Goal: Check status: Check status

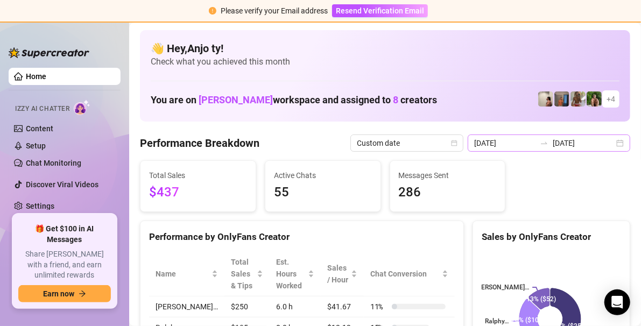
click at [614, 142] on div "[DATE] [DATE]" at bounding box center [548, 142] width 162 height 17
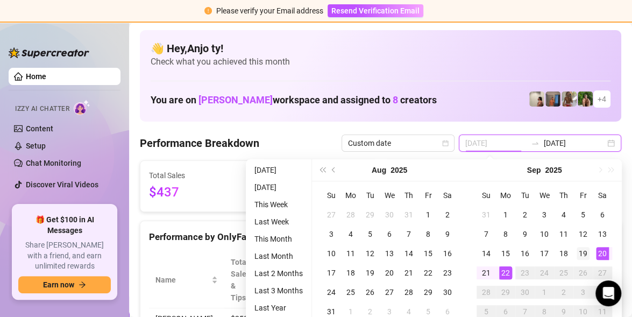
type input "[DATE]"
click at [581, 251] on div "19" at bounding box center [583, 253] width 13 height 13
type input "[DATE]"
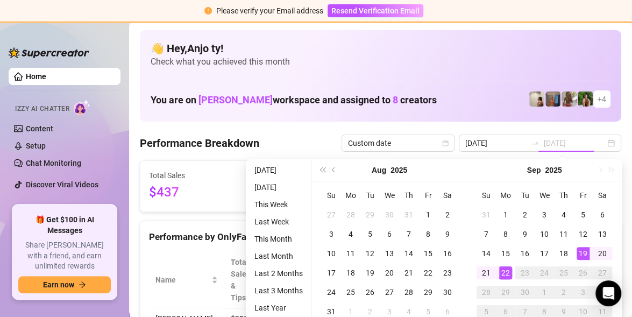
click at [509, 273] on div "22" at bounding box center [505, 272] width 13 height 13
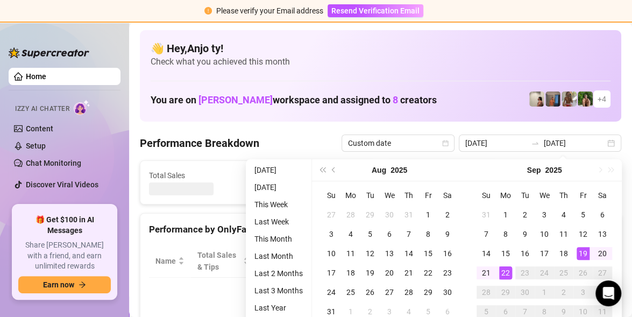
type input "[DATE]"
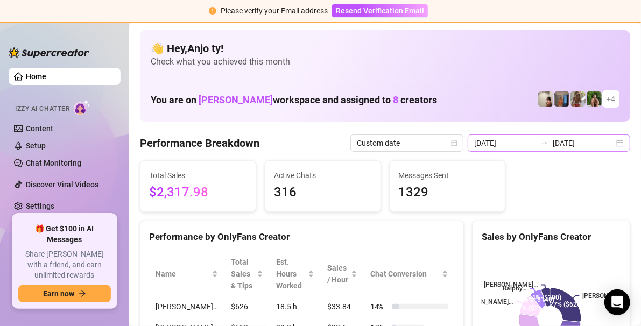
click at [613, 145] on div "[DATE] [DATE]" at bounding box center [548, 142] width 162 height 17
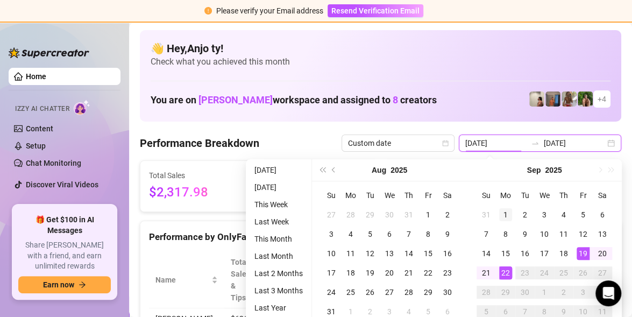
type input "[DATE]"
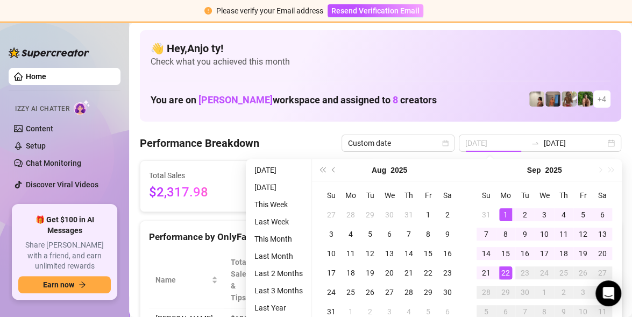
click at [502, 216] on div "1" at bounding box center [505, 214] width 13 height 13
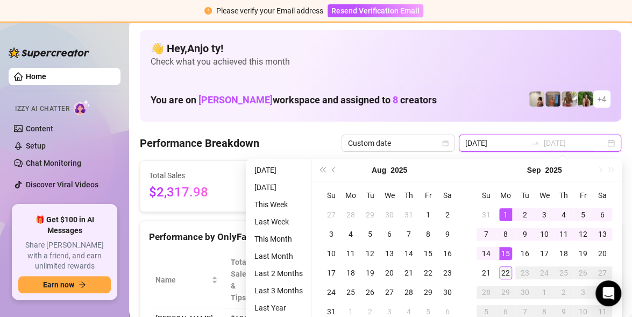
type input "[DATE]"
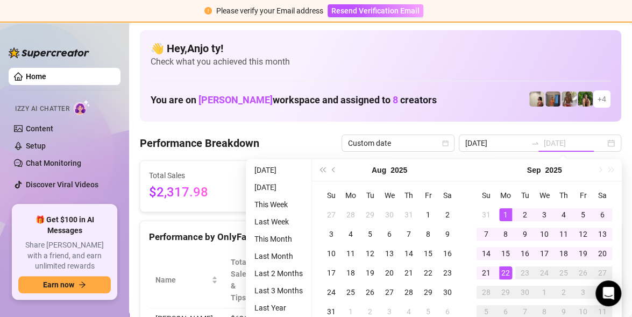
click at [504, 272] on div "22" at bounding box center [505, 272] width 13 height 13
type input "[DATE]"
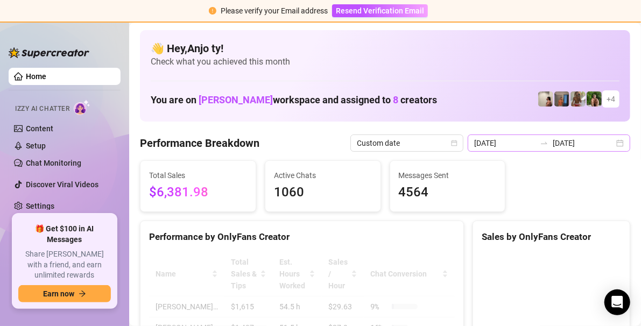
click at [611, 143] on div "[DATE] [DATE]" at bounding box center [548, 142] width 162 height 17
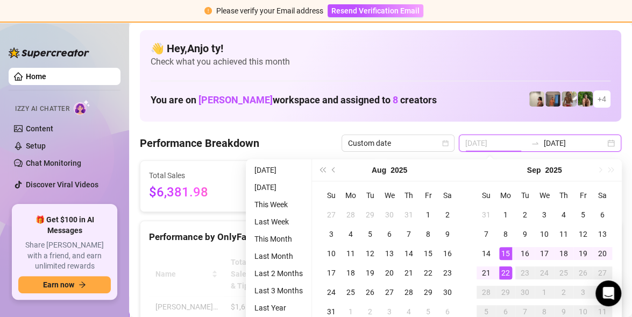
type input "[DATE]"
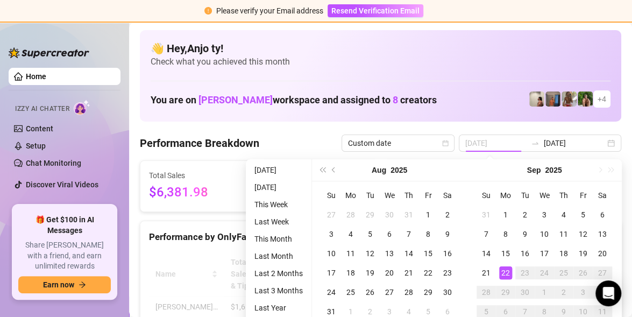
click at [504, 271] on div "22" at bounding box center [505, 272] width 13 height 13
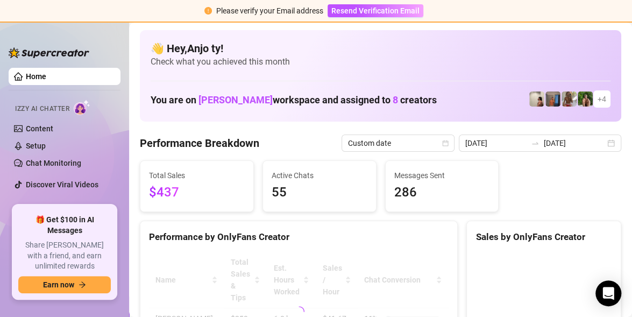
type input "[DATE]"
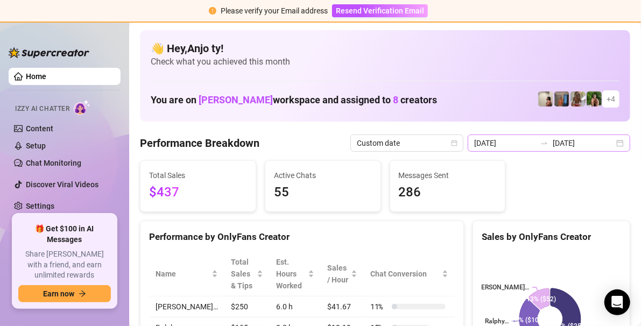
click at [611, 144] on div "[DATE] [DATE]" at bounding box center [548, 142] width 162 height 17
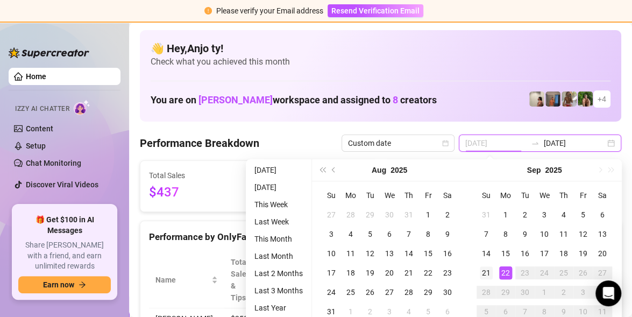
type input "[DATE]"
click at [487, 272] on div "21" at bounding box center [486, 272] width 13 height 13
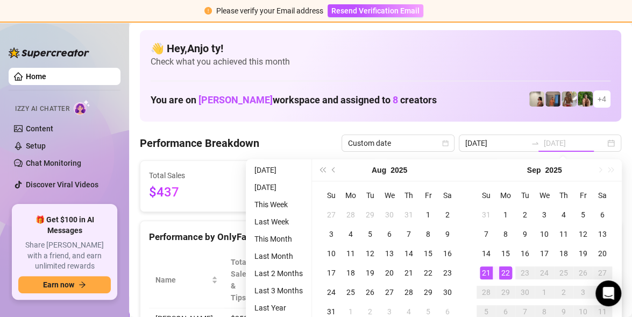
click at [503, 272] on div "22" at bounding box center [505, 272] width 13 height 13
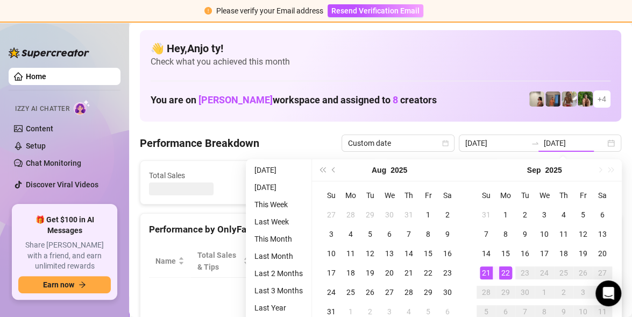
type input "[DATE]"
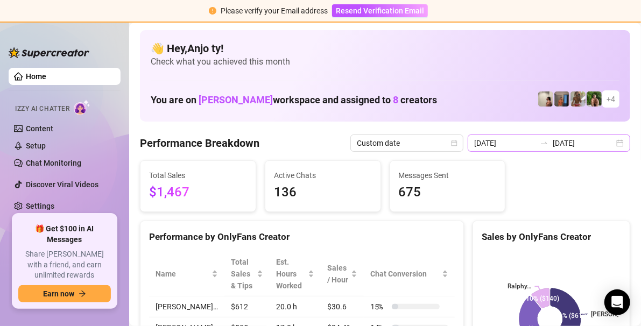
click at [611, 138] on div "[DATE] [DATE]" at bounding box center [548, 142] width 162 height 17
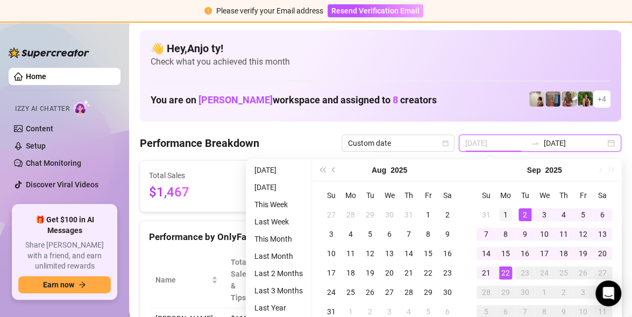
type input "[DATE]"
click at [507, 213] on div "1" at bounding box center [505, 214] width 13 height 13
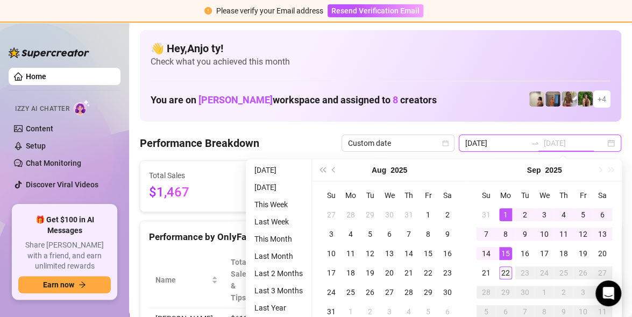
type input "[DATE]"
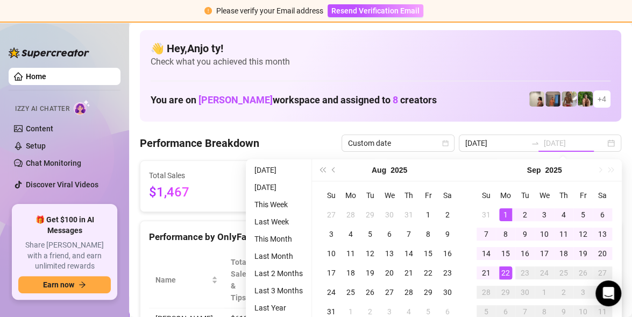
click at [502, 270] on div "22" at bounding box center [505, 272] width 13 height 13
type input "[DATE]"
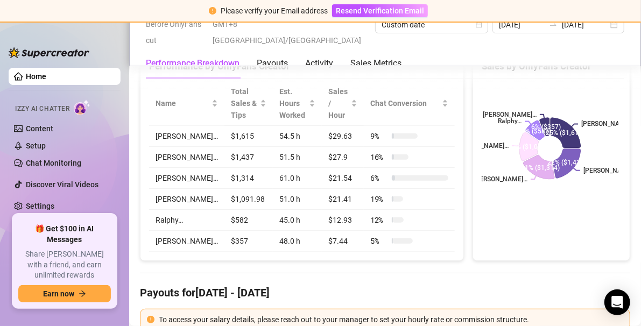
scroll to position [54, 0]
